Goal: Check status: Check status

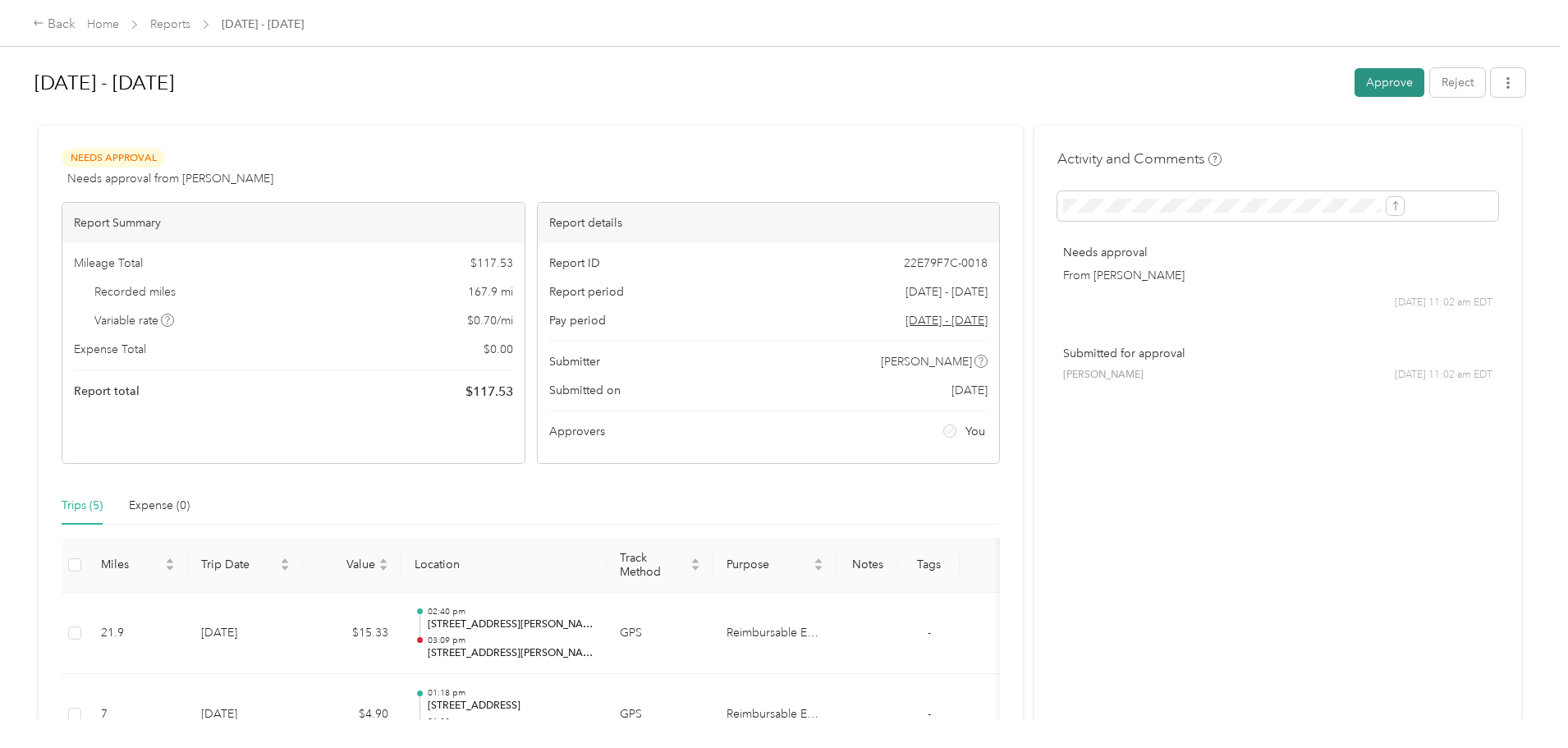
click at [1355, 82] on button "Approve" at bounding box center [1389, 83] width 70 height 29
